Goal: Use online tool/utility: Utilize a website feature to perform a specific function

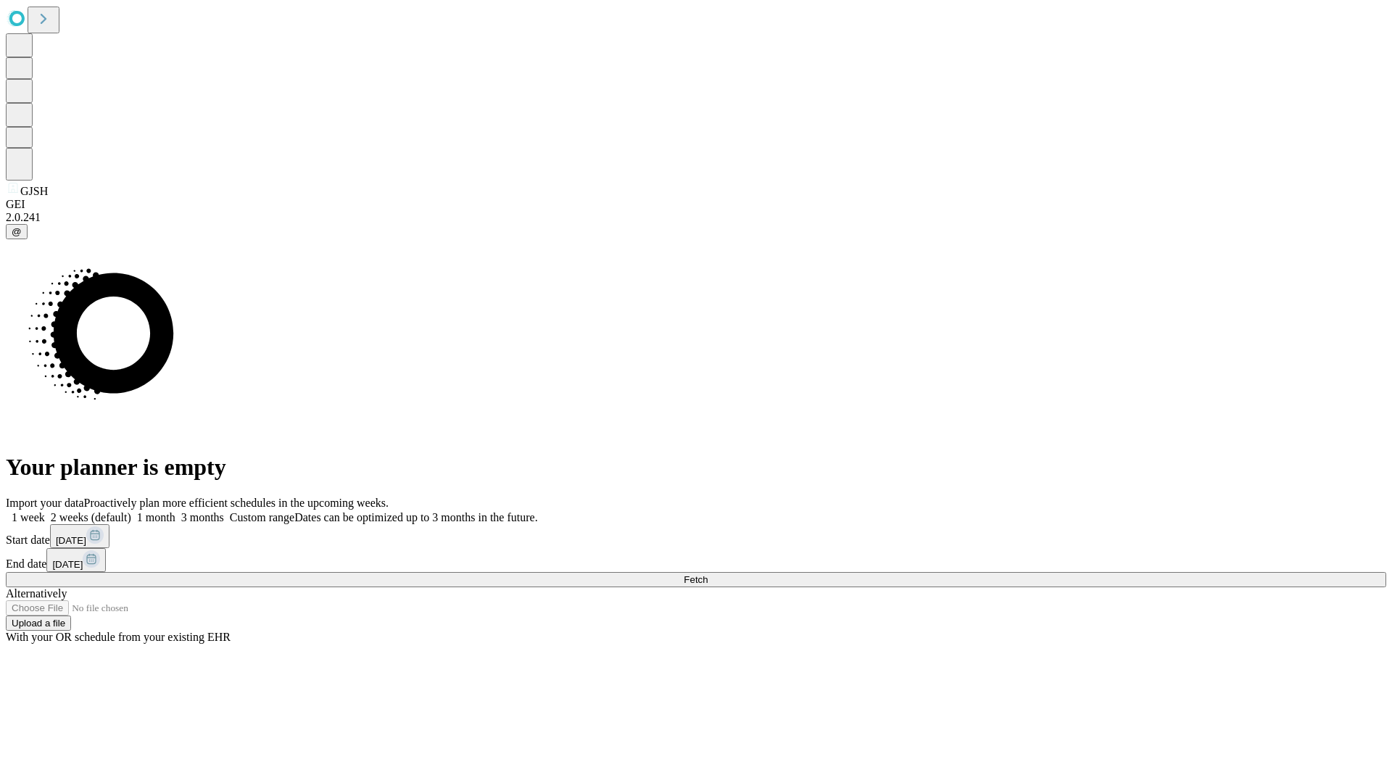
click at [708, 574] on span "Fetch" at bounding box center [696, 579] width 24 height 11
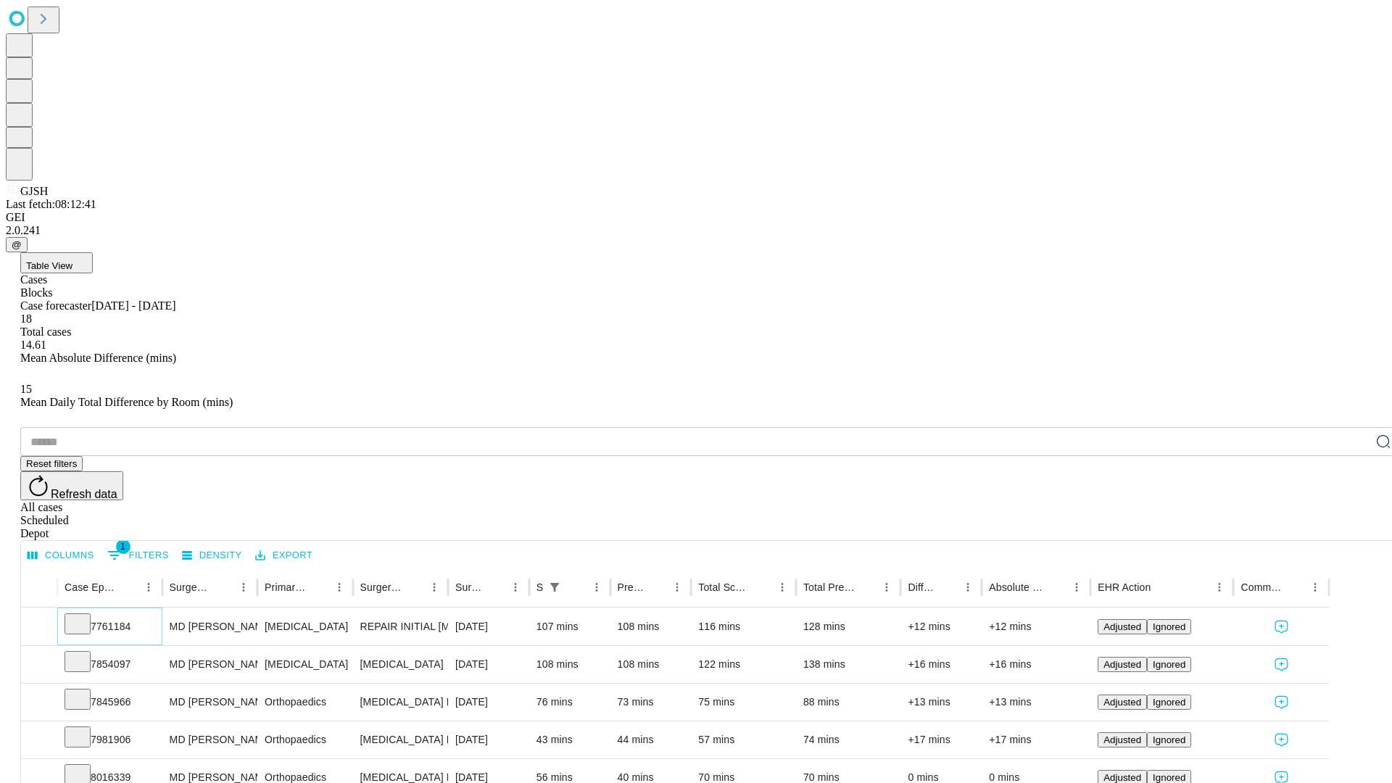
click at [85, 615] on icon at bounding box center [77, 622] width 14 height 14
